Goal: Information Seeking & Learning: Learn about a topic

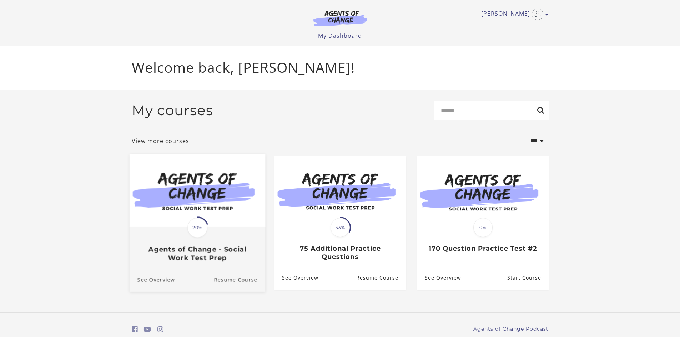
click at [216, 223] on img at bounding box center [197, 190] width 136 height 73
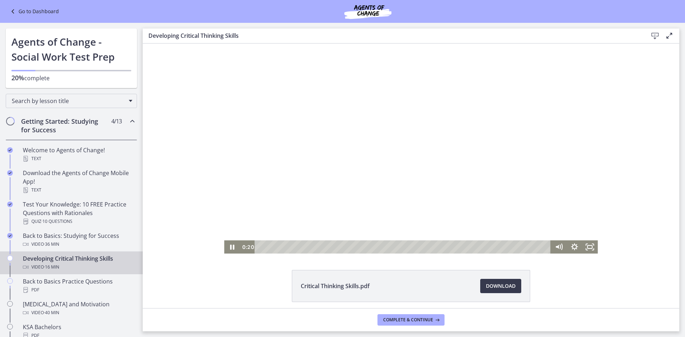
click at [365, 175] on div at bounding box center [411, 149] width 374 height 210
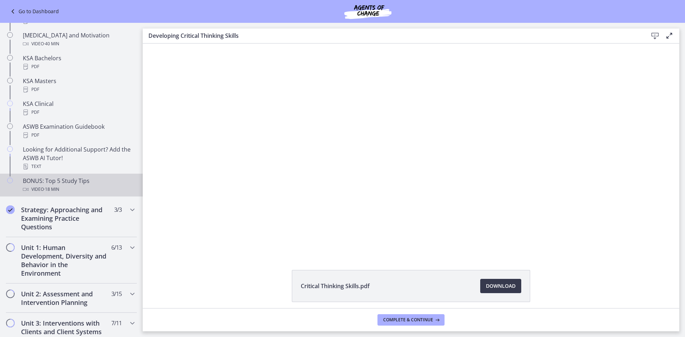
scroll to position [286, 0]
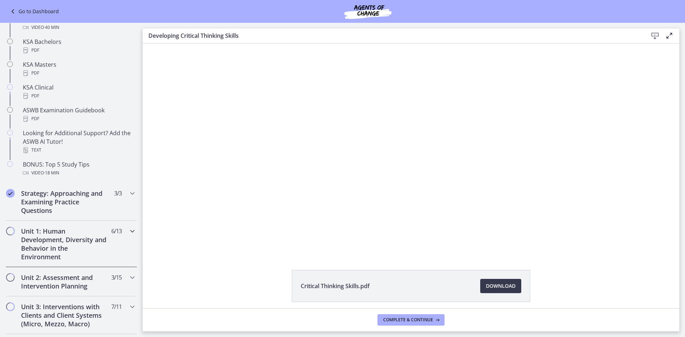
click at [128, 229] on icon "Chapters" at bounding box center [132, 231] width 9 height 9
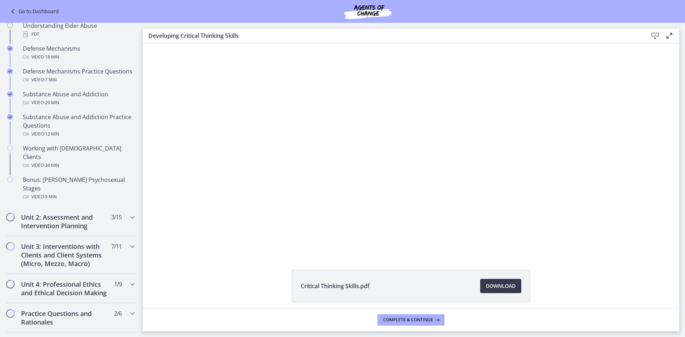
scroll to position [393, 0]
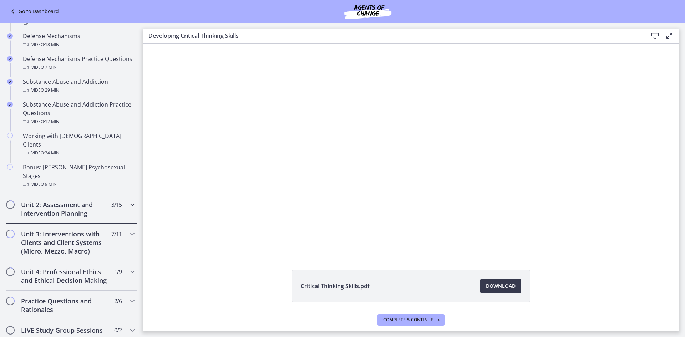
click at [128, 201] on icon "Chapters" at bounding box center [132, 205] width 9 height 9
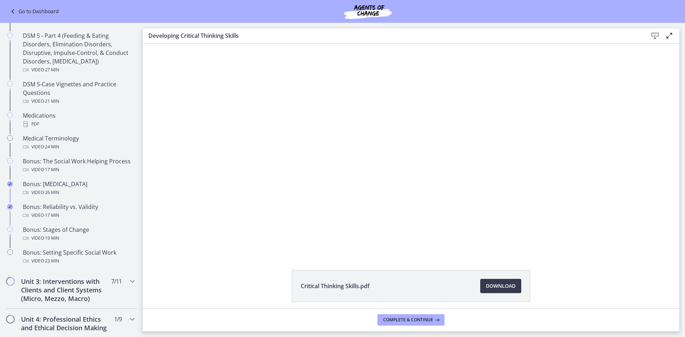
scroll to position [421, 0]
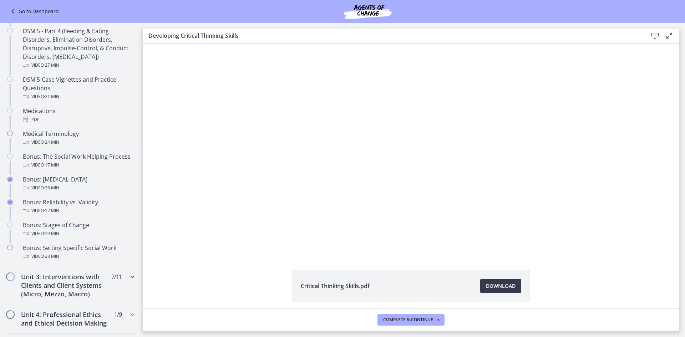
click at [128, 276] on icon "Chapters" at bounding box center [132, 277] width 9 height 9
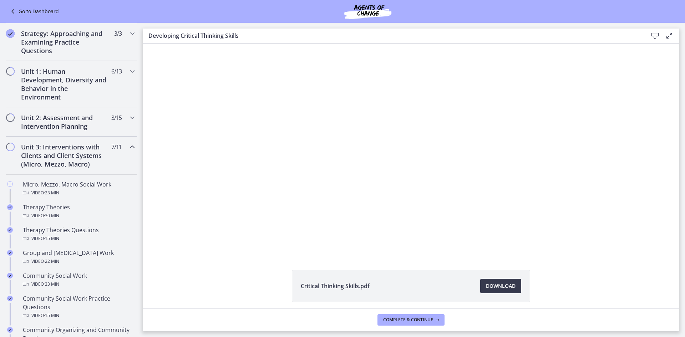
scroll to position [114, 0]
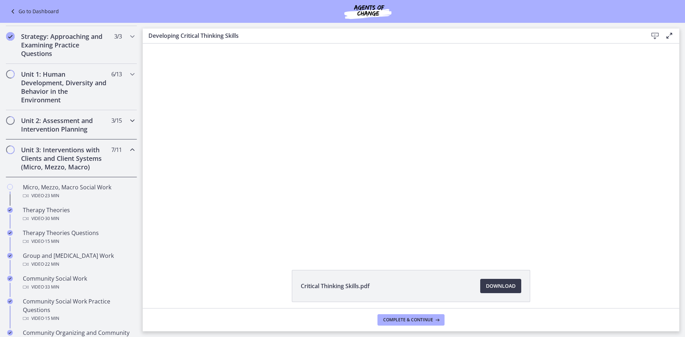
click at [128, 120] on icon "Chapters" at bounding box center [132, 120] width 9 height 9
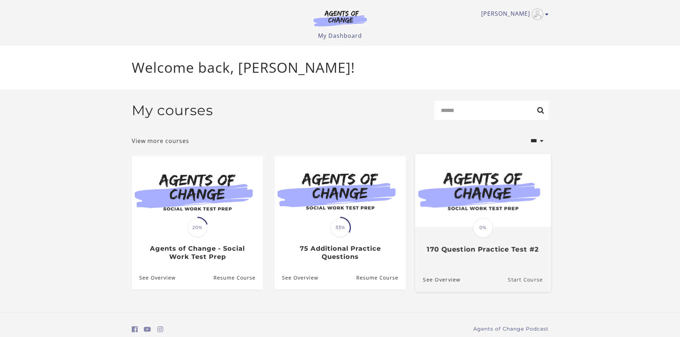
click at [526, 282] on link "Start Course" at bounding box center [529, 280] width 43 height 24
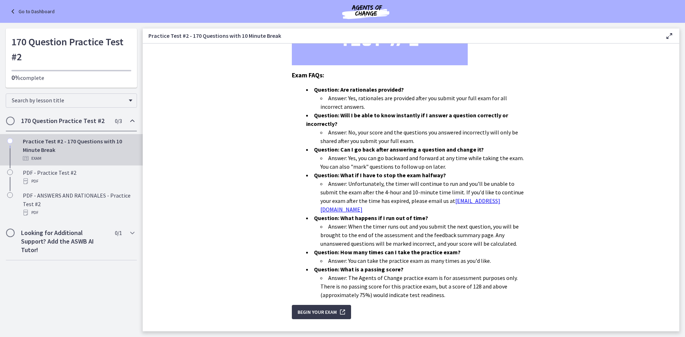
scroll to position [165, 0]
